Goal: Task Accomplishment & Management: Use online tool/utility

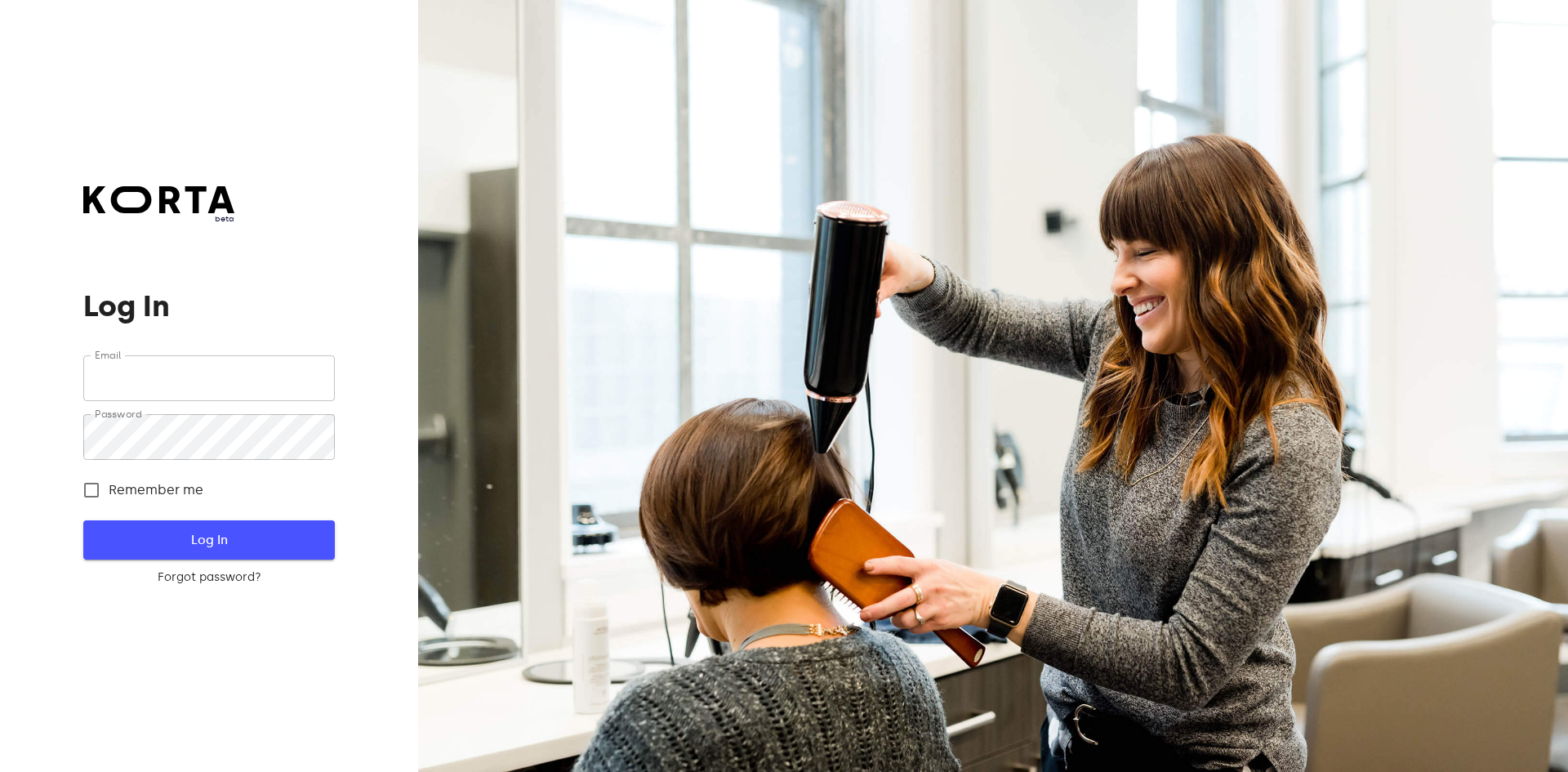
type input "[EMAIL_ADDRESS][DOMAIN_NAME]"
click at [256, 539] on span "Log In" at bounding box center [208, 540] width 199 height 21
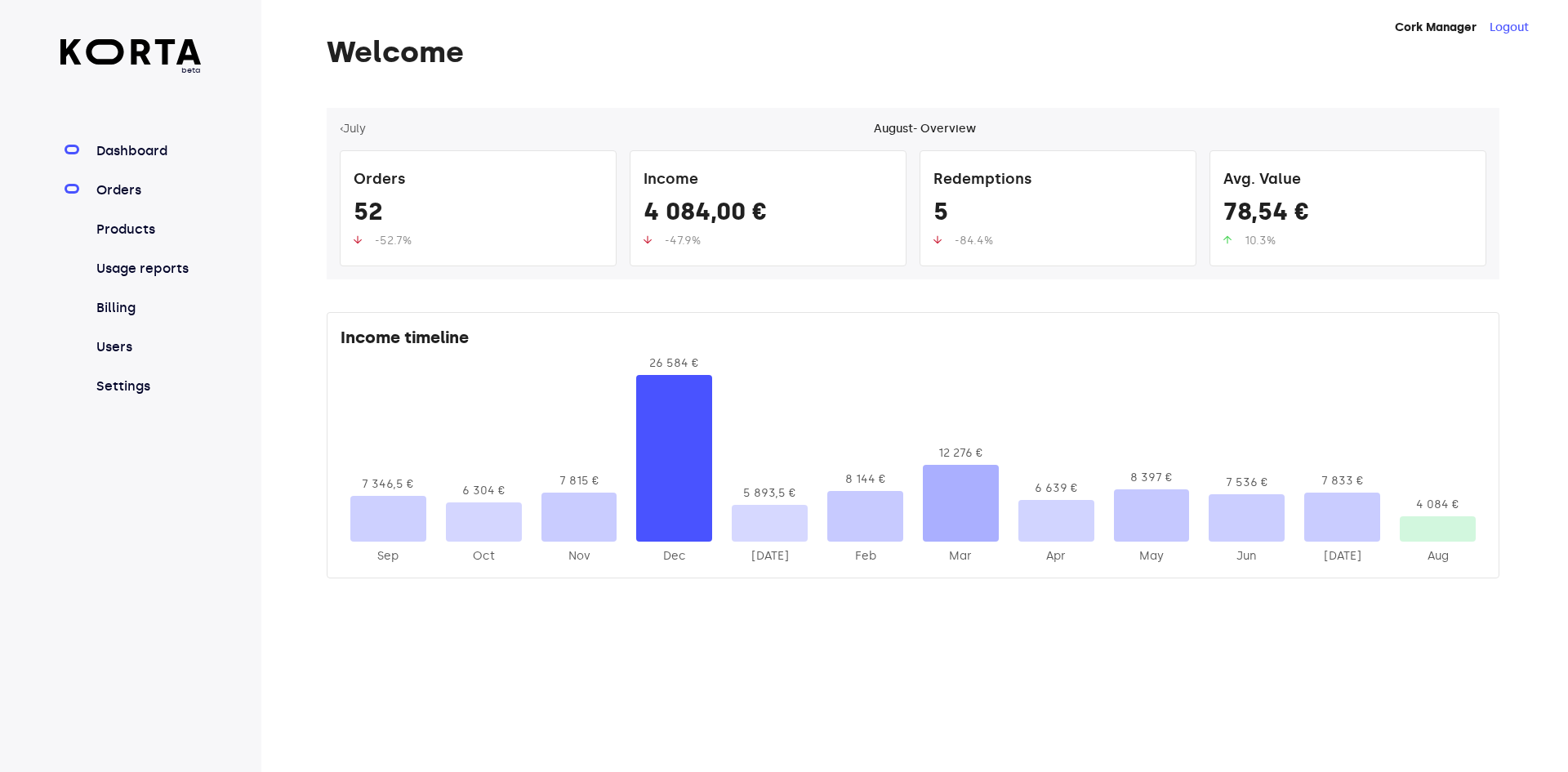
click at [135, 189] on link "Orders" at bounding box center [147, 190] width 108 height 20
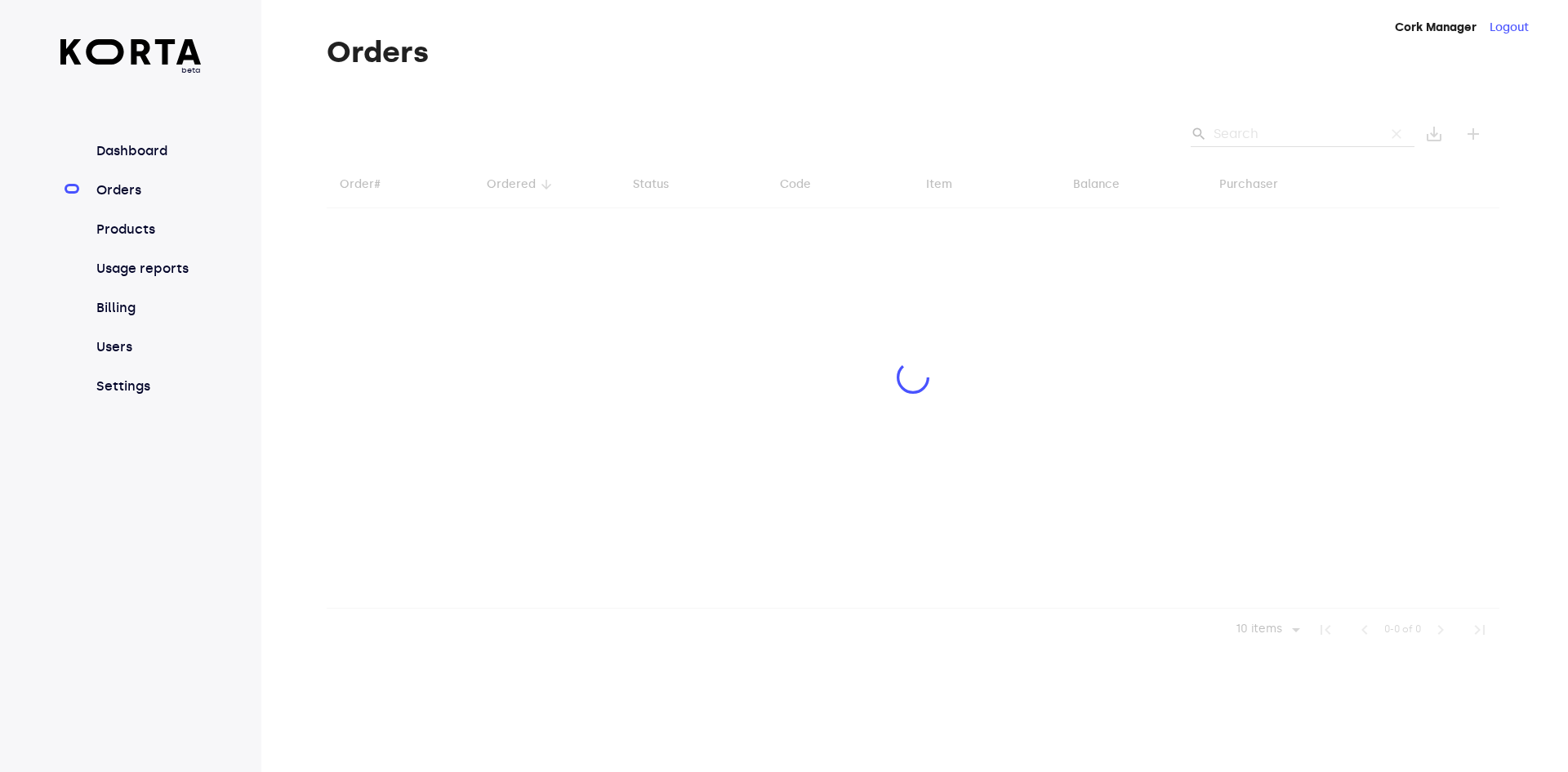
click at [1276, 134] on div at bounding box center [913, 379] width 1173 height 543
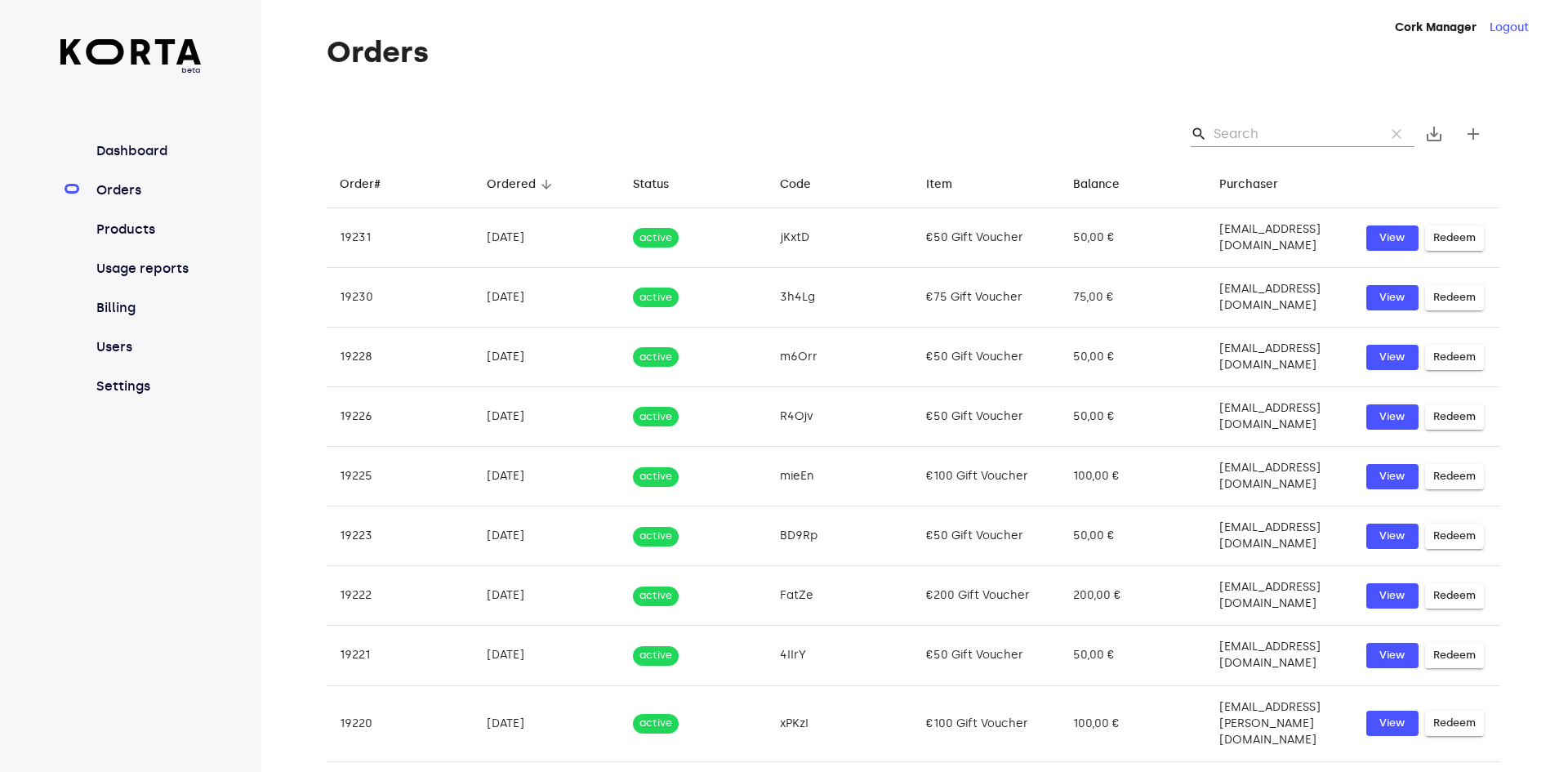
click at [1277, 134] on input "Search" at bounding box center [1292, 134] width 159 height 26
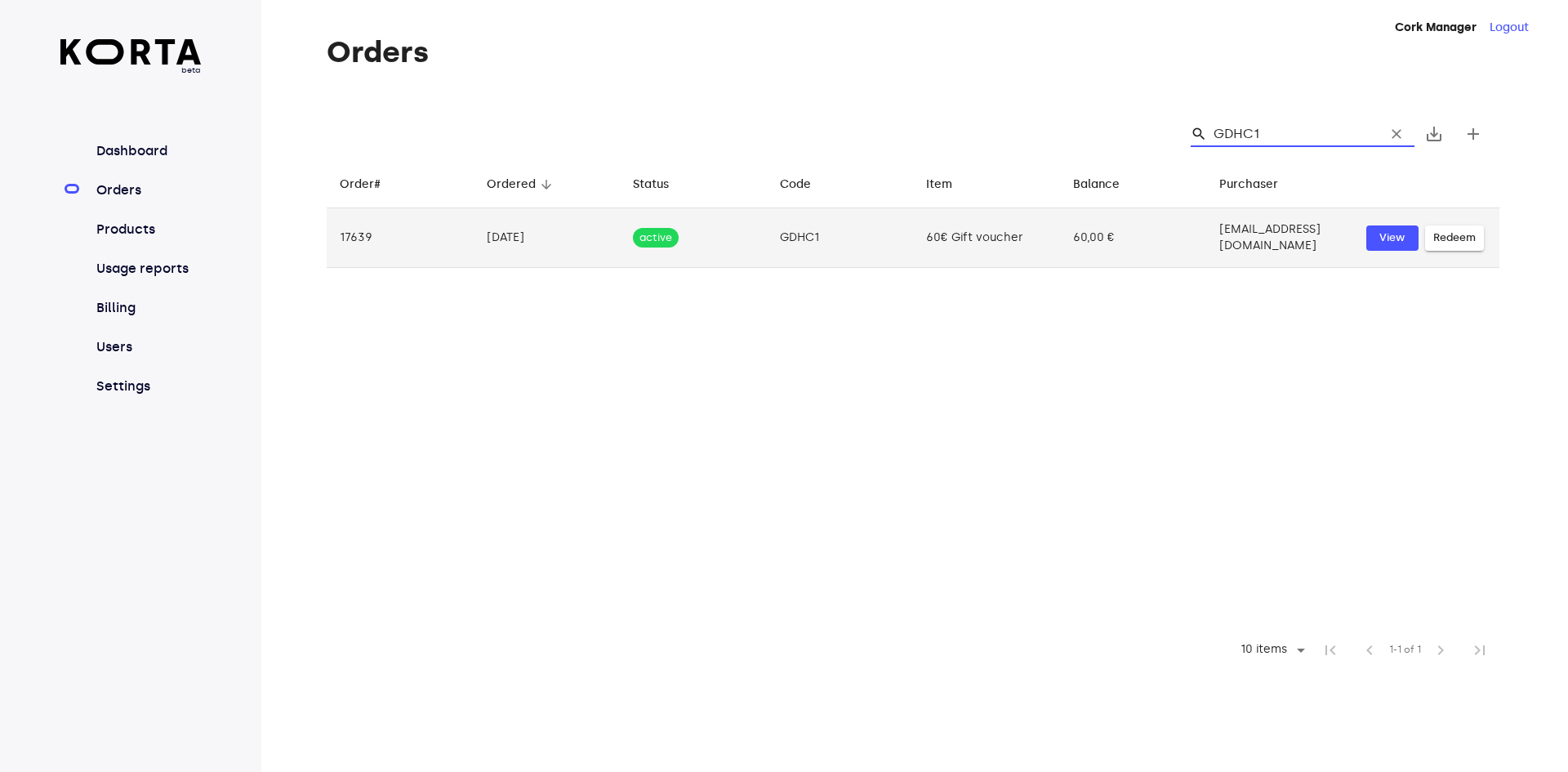
type input "GDHC1"
click at [1442, 231] on span "Redeem" at bounding box center [1454, 239] width 42 height 19
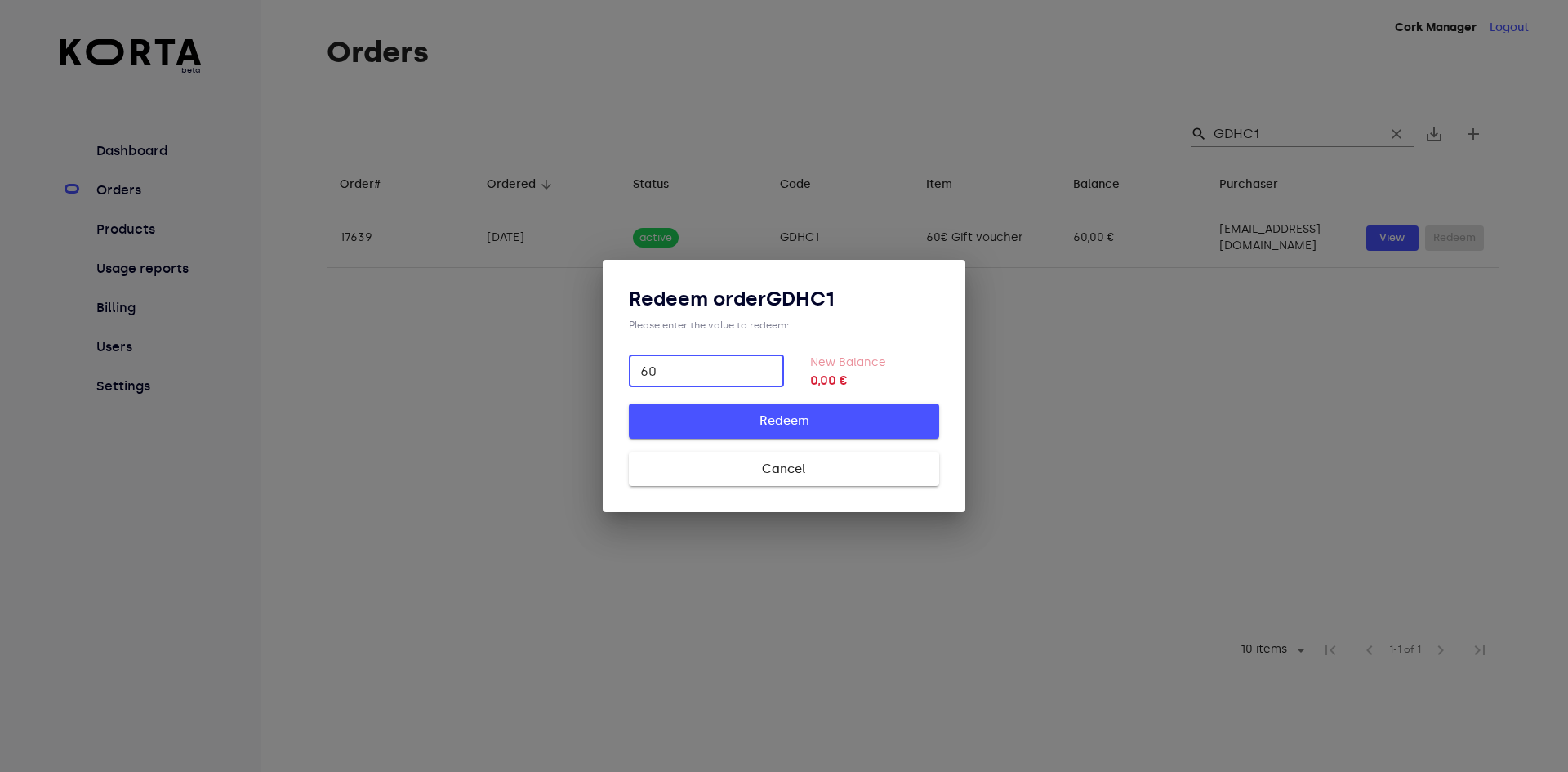
type input "60"
click at [823, 416] on span "Redeem" at bounding box center [784, 421] width 258 height 21
